Goal: Information Seeking & Learning: Learn about a topic

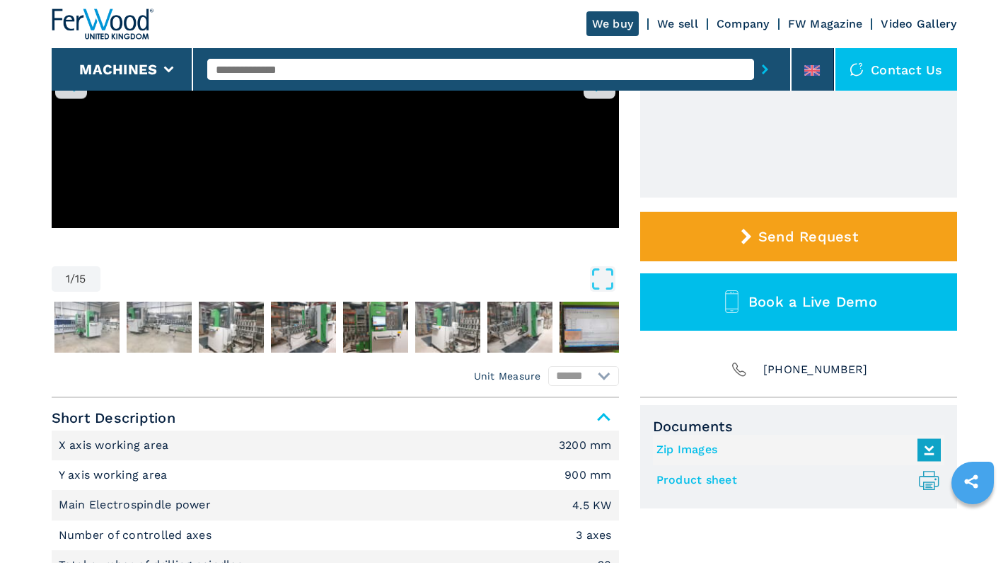
scroll to position [126, 0]
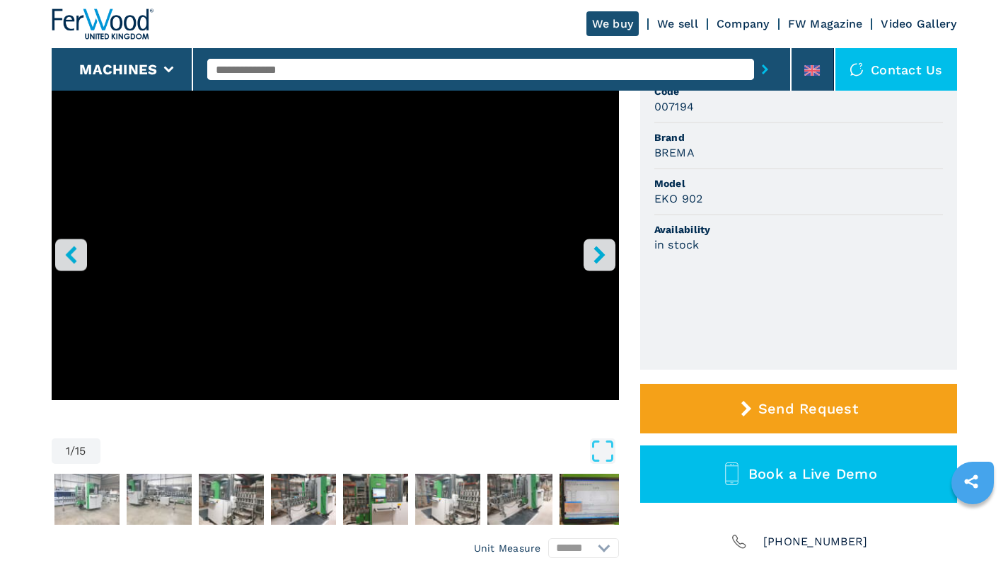
click at [592, 250] on icon "right-button" at bounding box center [600, 255] width 18 height 18
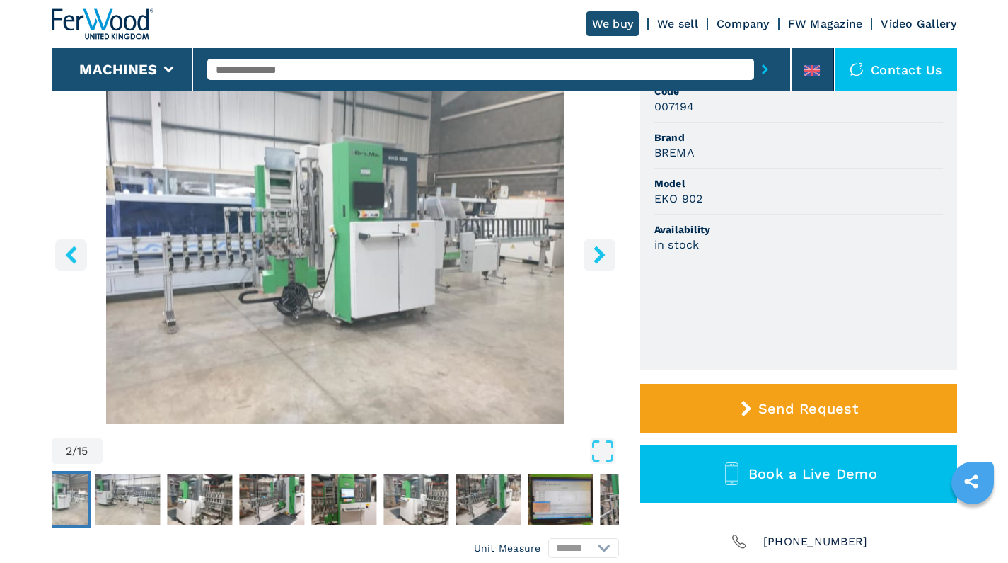
click at [592, 250] on icon "right-button" at bounding box center [600, 255] width 18 height 18
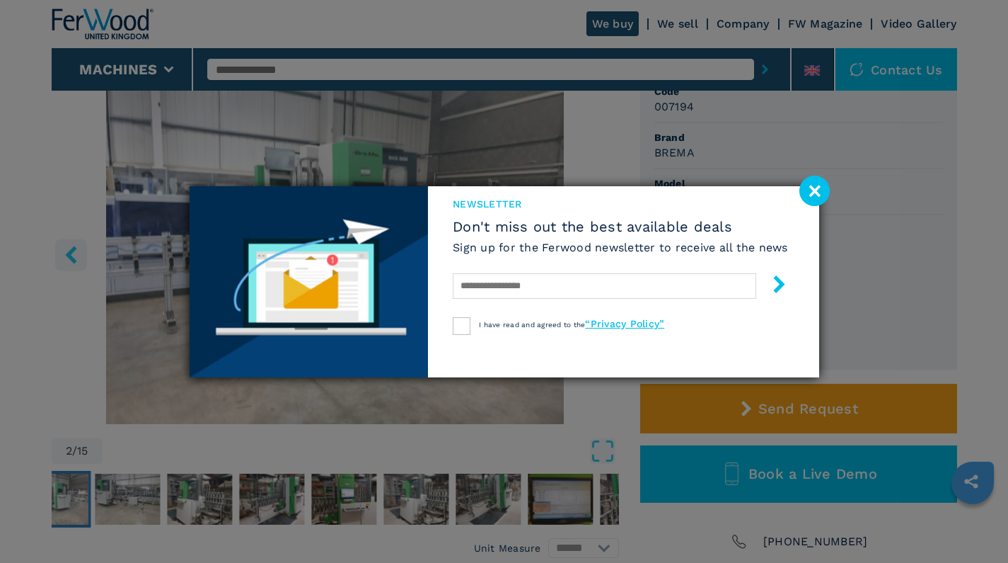
click at [813, 190] on image at bounding box center [815, 190] width 30 height 30
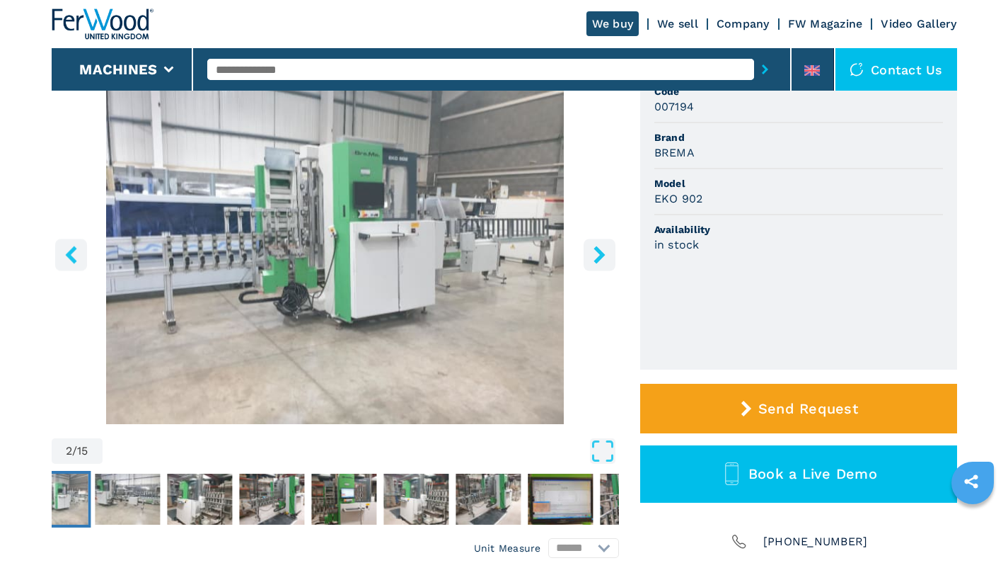
click at [594, 256] on icon "right-button" at bounding box center [600, 255] width 18 height 18
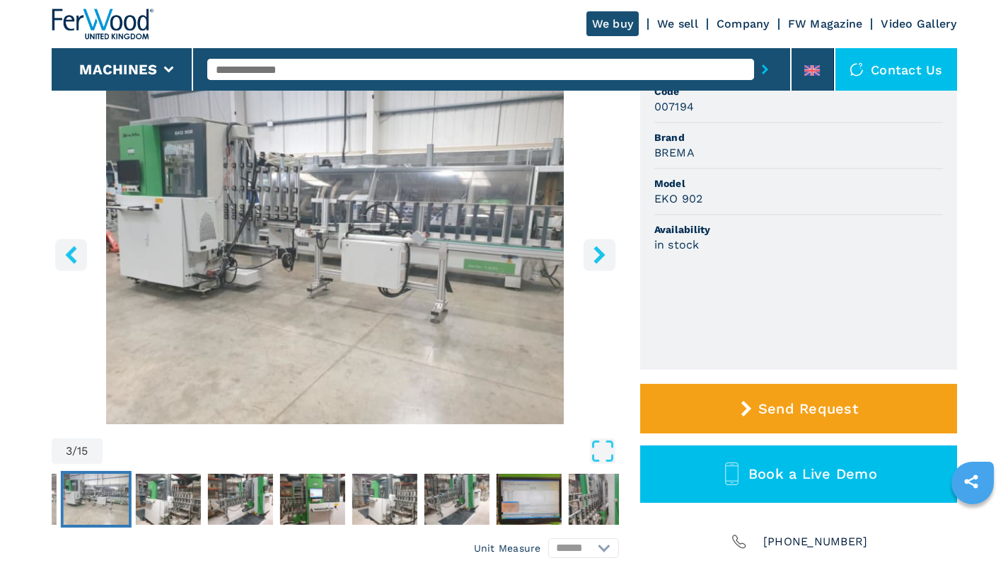
click at [594, 256] on icon "right-button" at bounding box center [600, 255] width 18 height 18
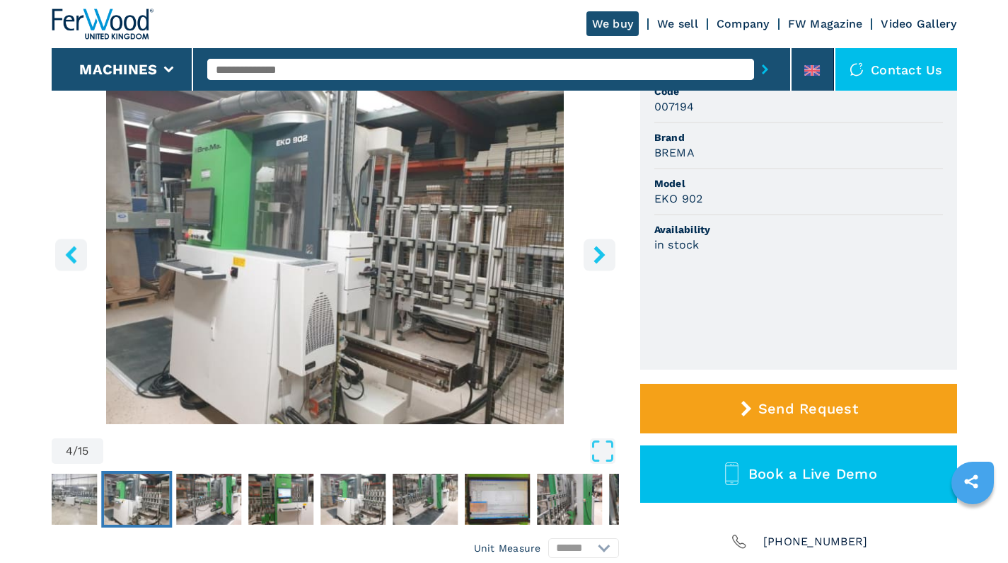
click at [594, 256] on icon "right-button" at bounding box center [600, 255] width 18 height 18
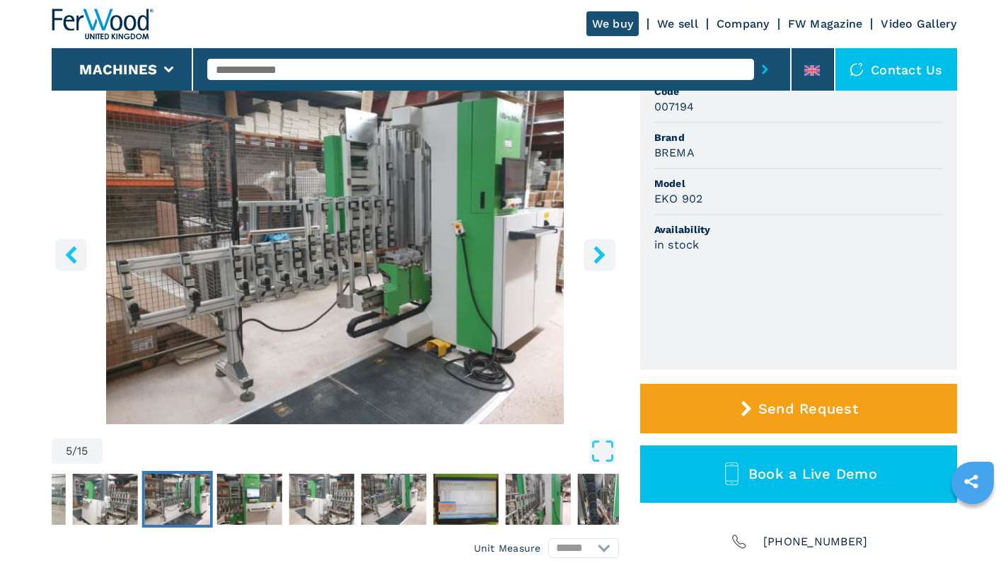
click at [594, 256] on icon "right-button" at bounding box center [600, 255] width 18 height 18
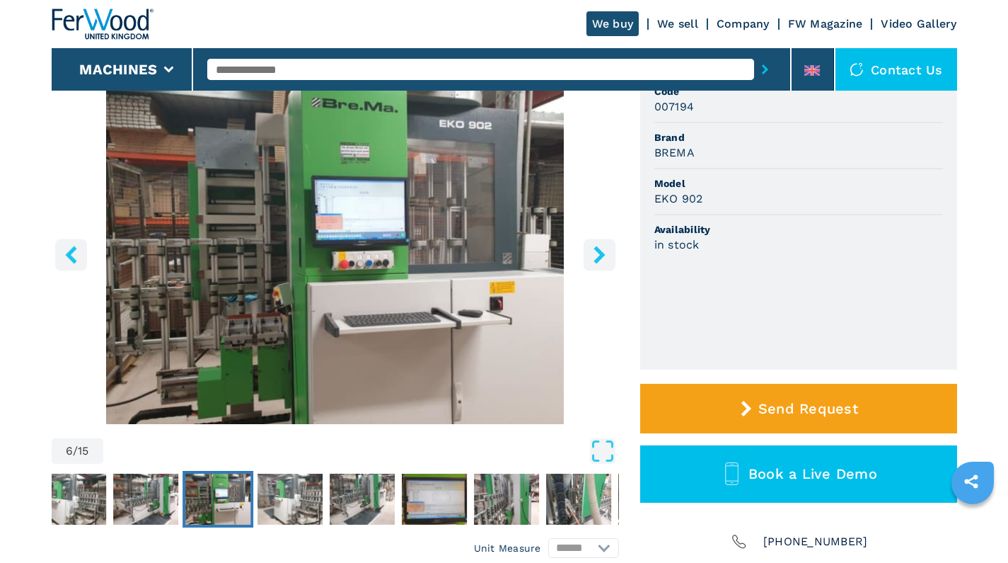
click at [594, 256] on icon "right-button" at bounding box center [600, 255] width 18 height 18
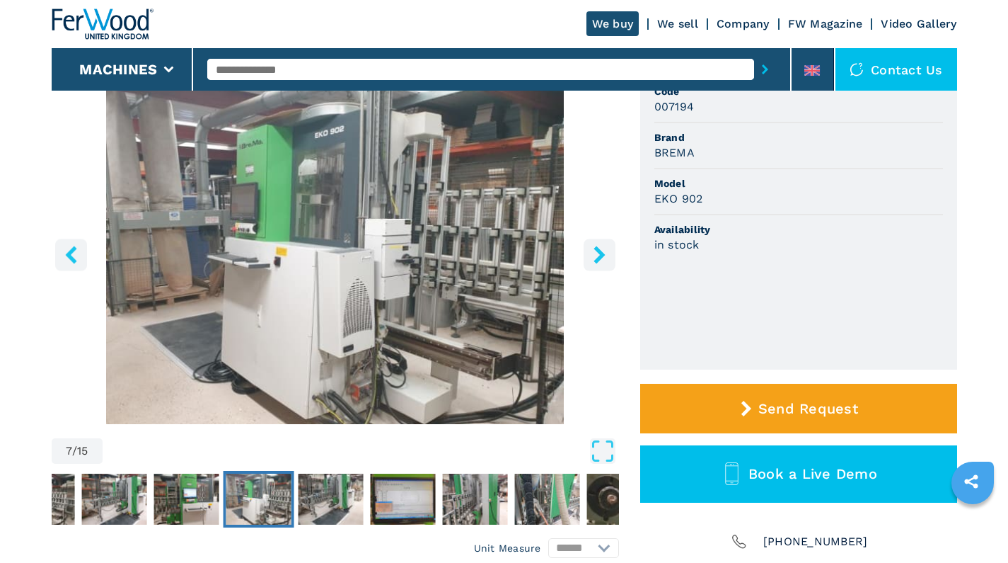
click at [594, 256] on icon "right-button" at bounding box center [600, 255] width 18 height 18
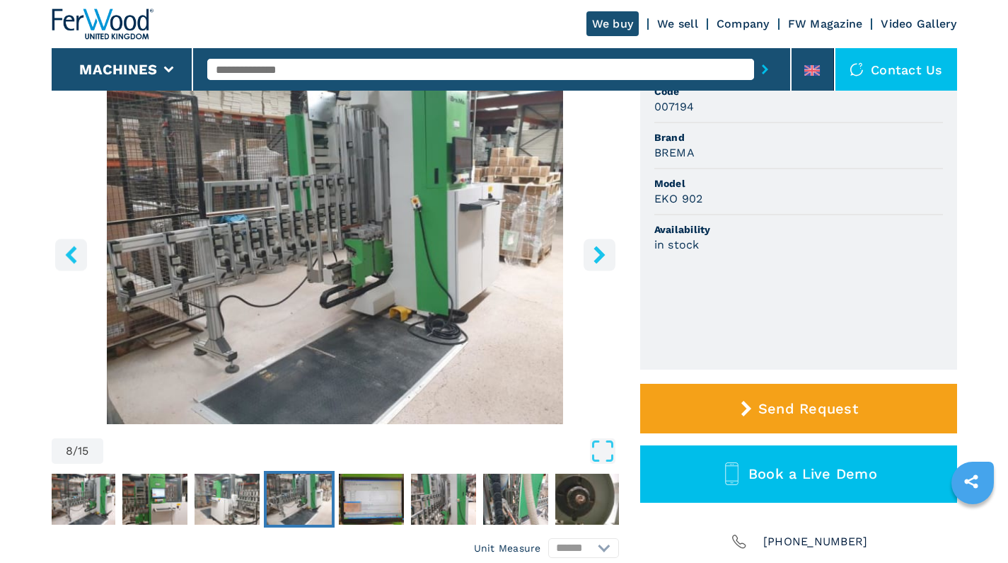
click at [594, 256] on icon "right-button" at bounding box center [600, 255] width 18 height 18
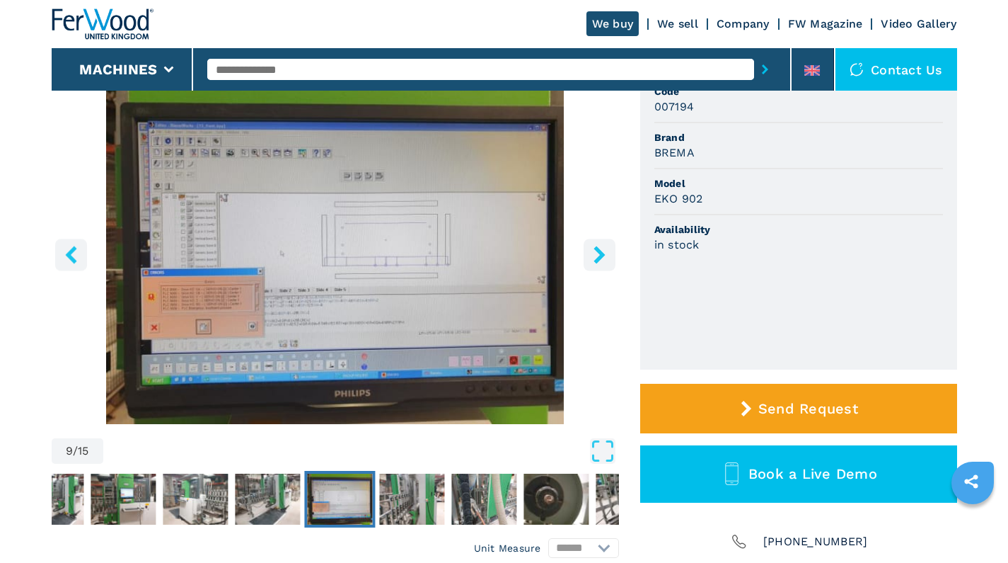
click at [594, 256] on icon "right-button" at bounding box center [600, 255] width 18 height 18
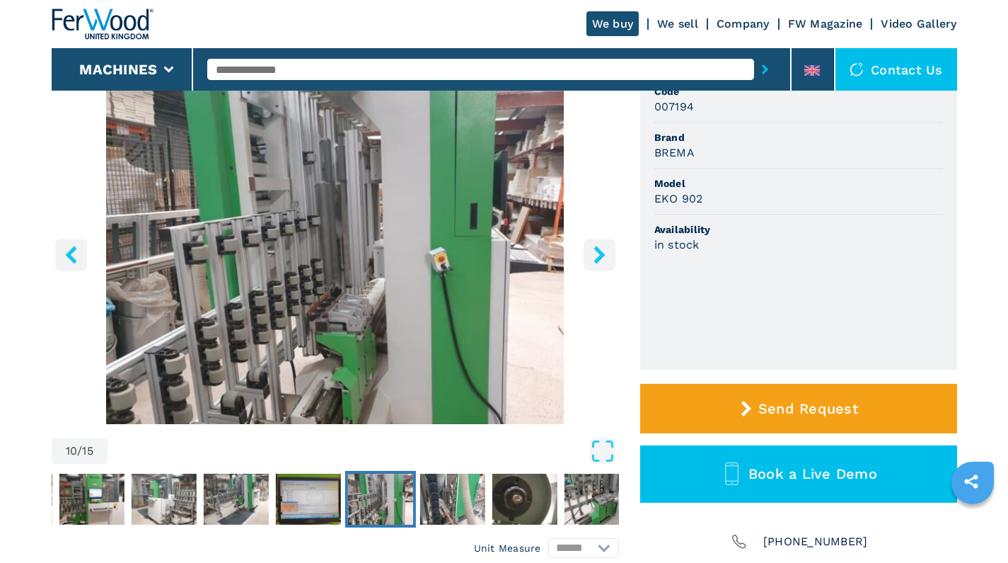
click at [594, 256] on icon "right-button" at bounding box center [600, 255] width 18 height 18
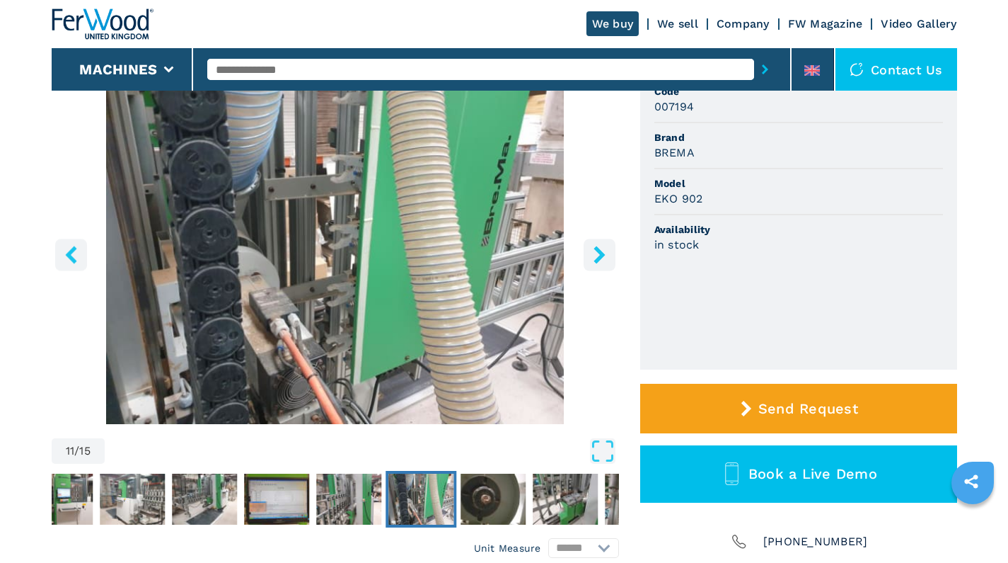
click at [594, 256] on icon "right-button" at bounding box center [600, 255] width 18 height 18
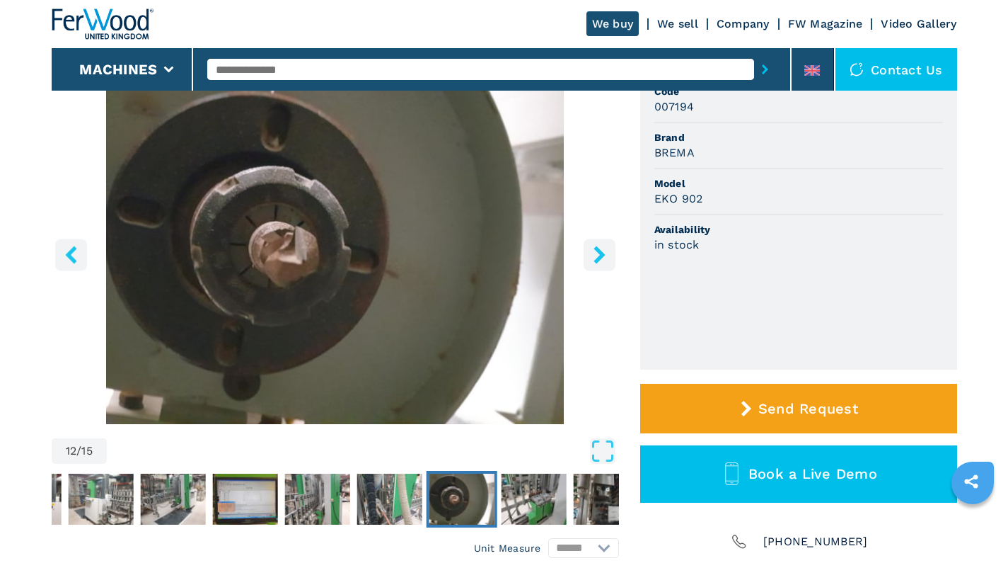
click at [594, 256] on icon "right-button" at bounding box center [600, 255] width 18 height 18
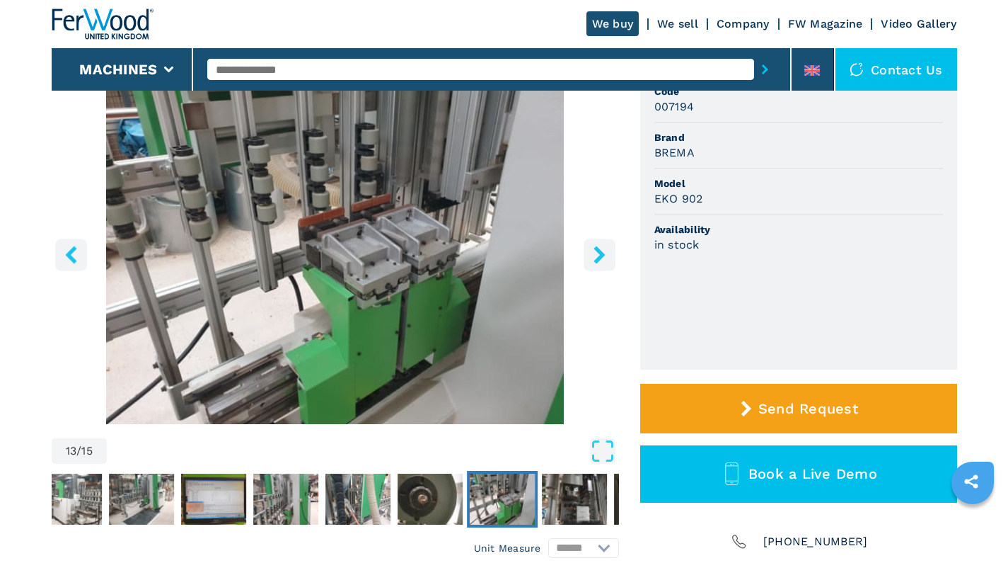
click at [594, 256] on icon "right-button" at bounding box center [600, 255] width 18 height 18
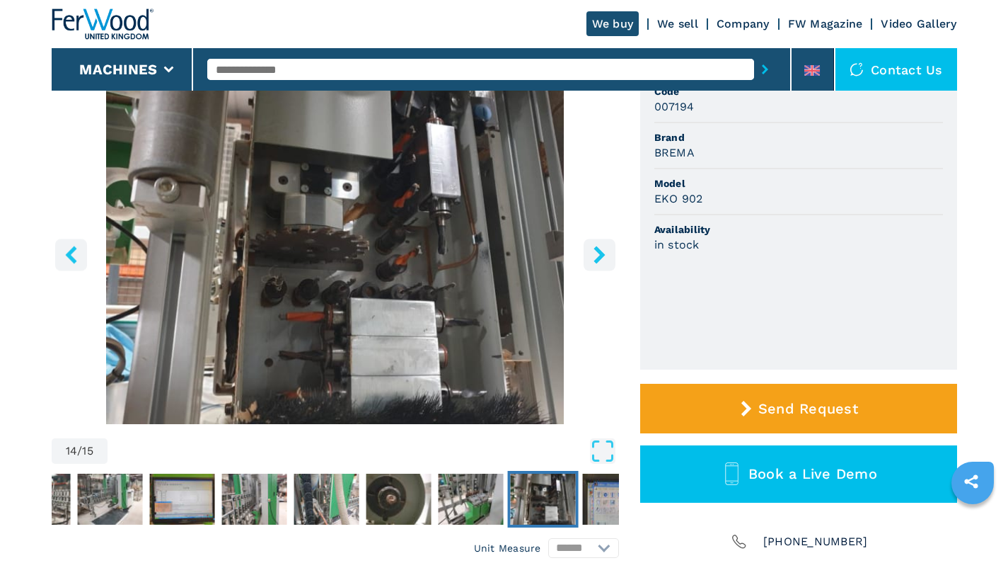
click at [594, 256] on icon "right-button" at bounding box center [600, 255] width 18 height 18
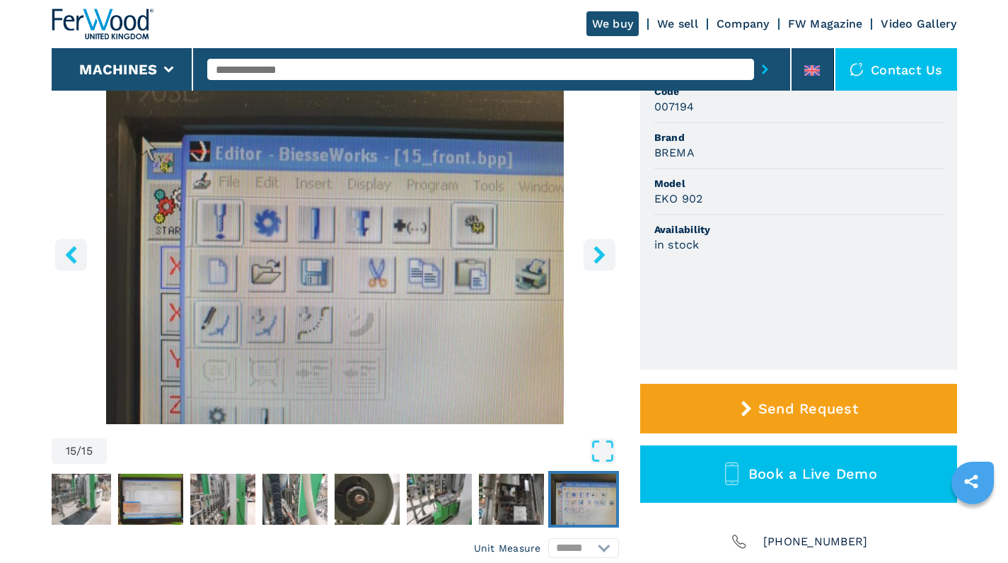
click at [594, 256] on icon "right-button" at bounding box center [600, 255] width 18 height 18
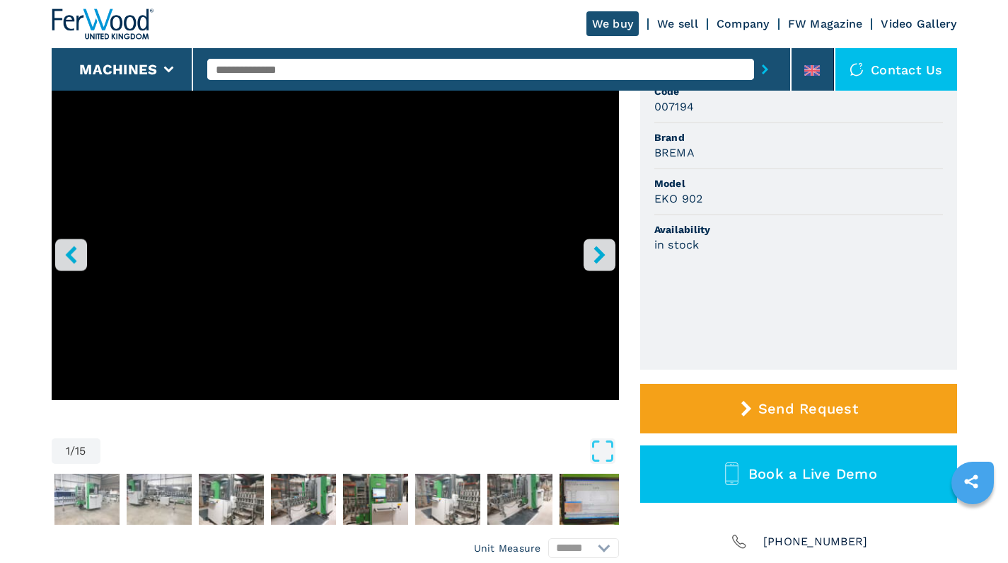
click at [594, 256] on icon "right-button" at bounding box center [600, 255] width 18 height 18
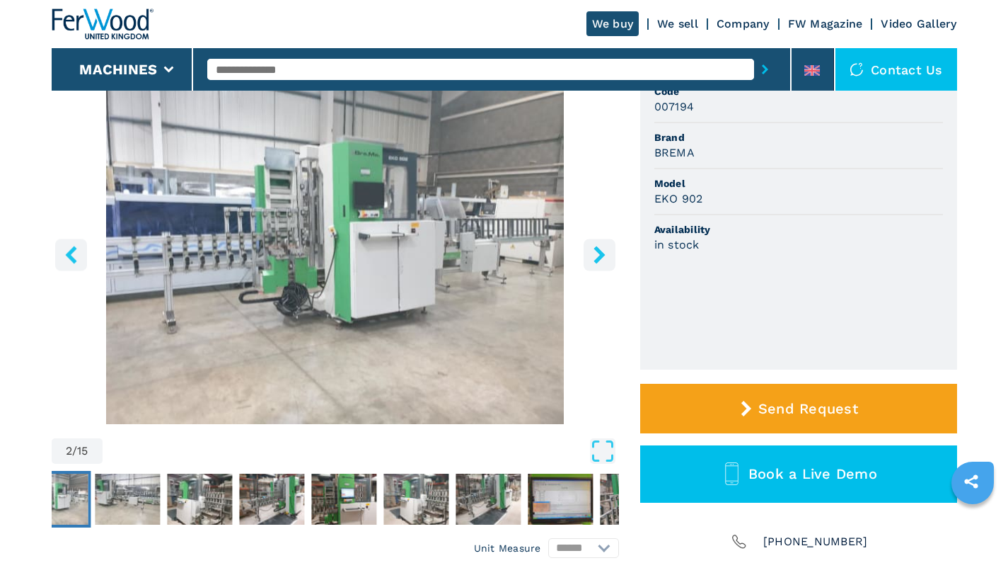
click at [594, 256] on icon "right-button" at bounding box center [600, 255] width 18 height 18
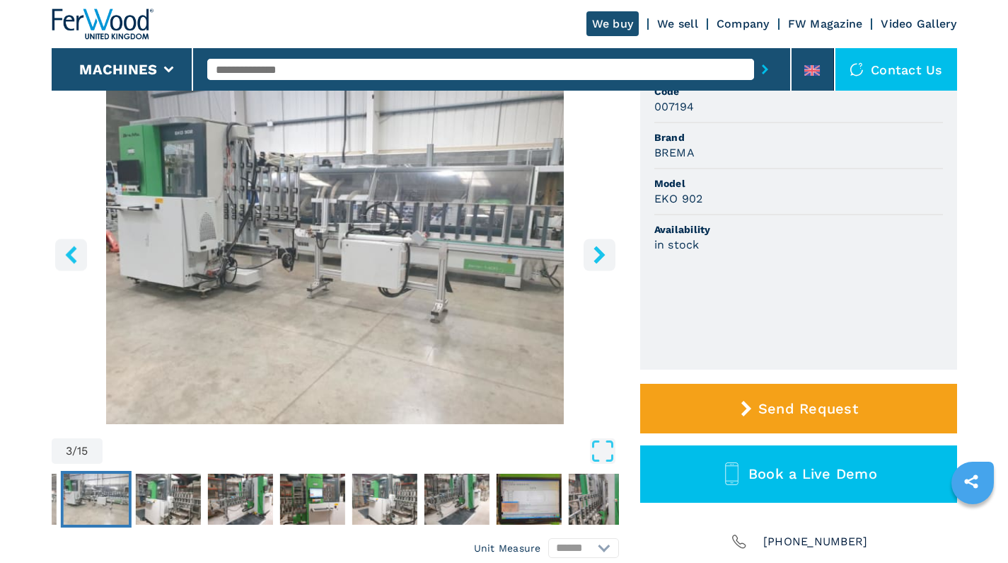
click at [594, 256] on icon "right-button" at bounding box center [600, 255] width 18 height 18
